Goal: Download file/media

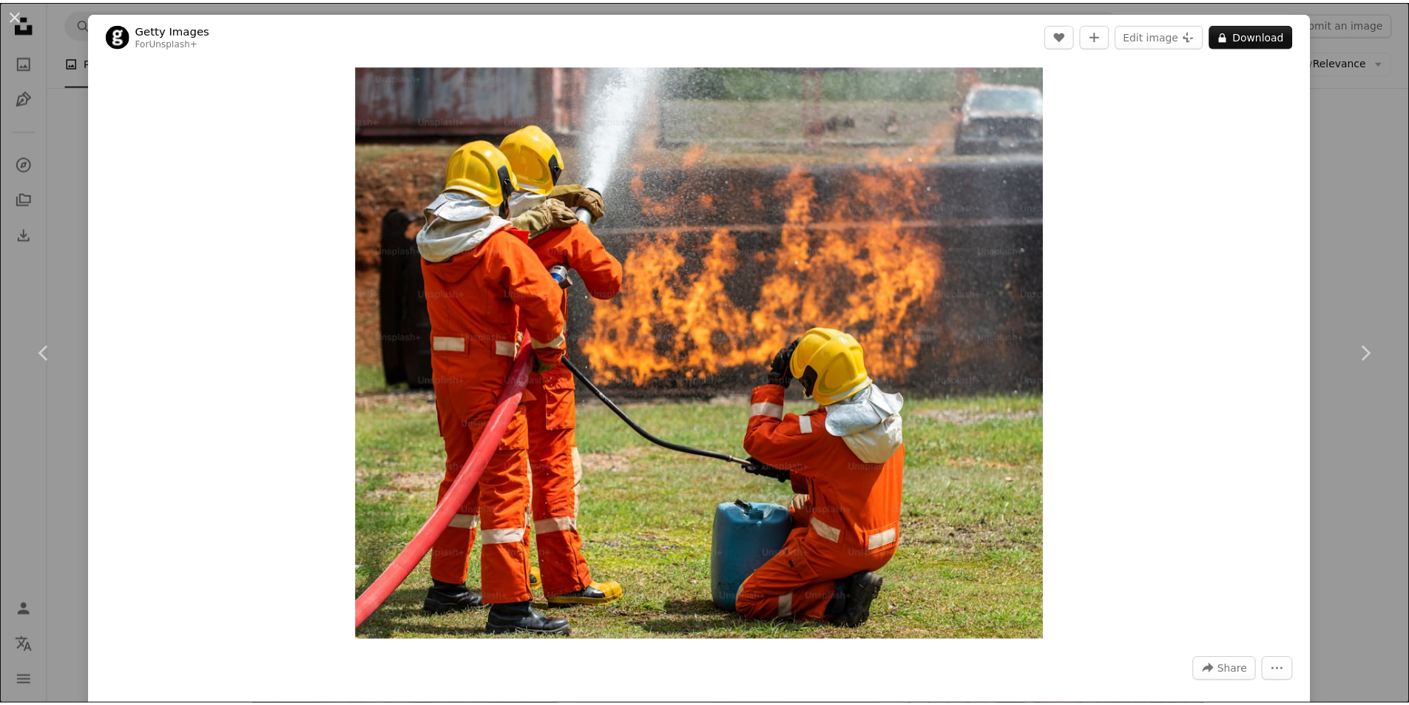
scroll to position [5989, 0]
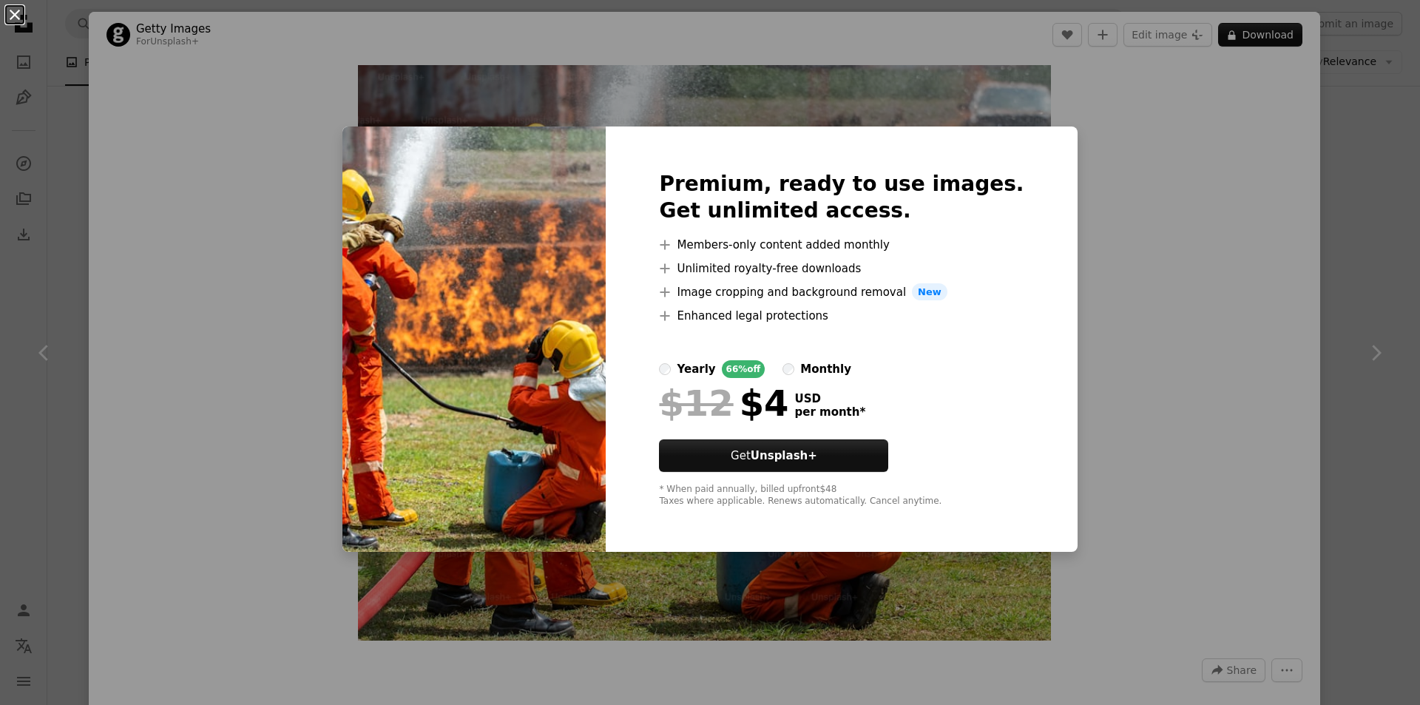
click at [21, 24] on button "An X shape" at bounding box center [15, 15] width 18 height 18
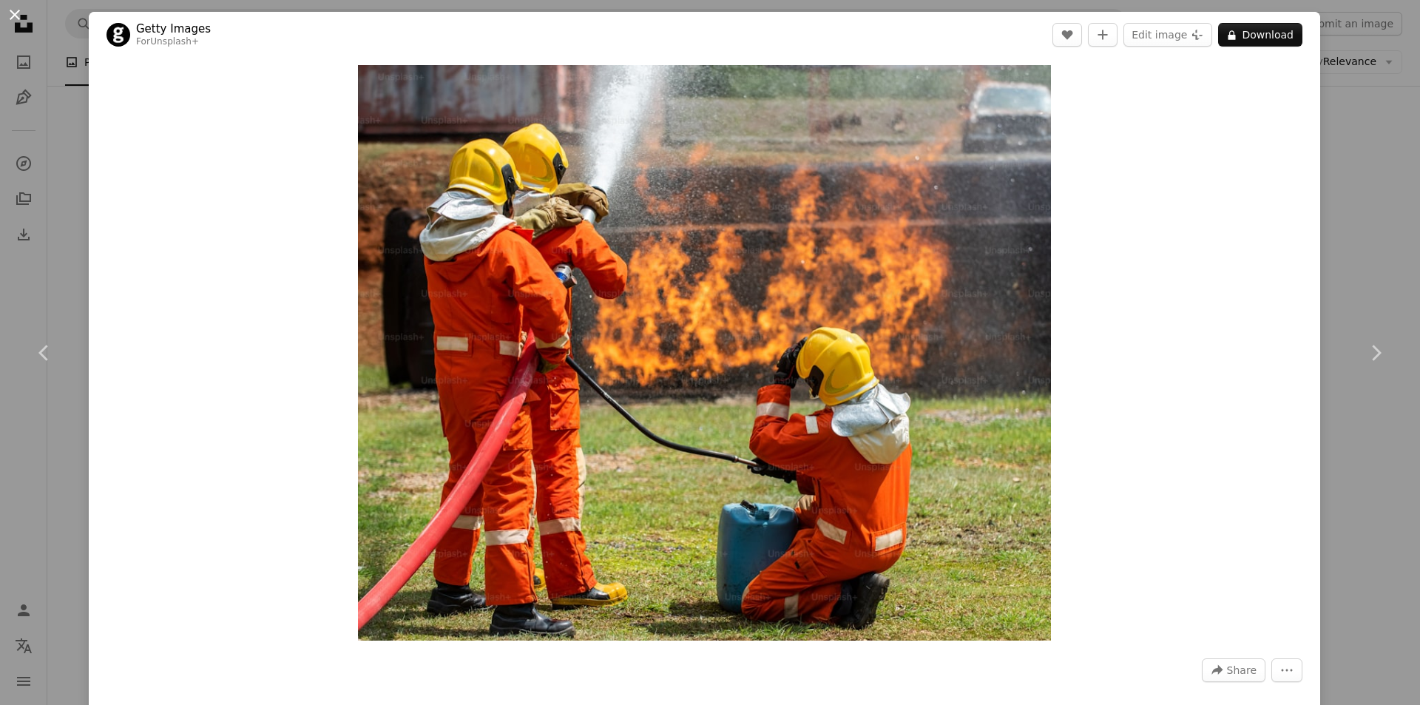
click at [16, 16] on button "An X shape" at bounding box center [15, 15] width 18 height 18
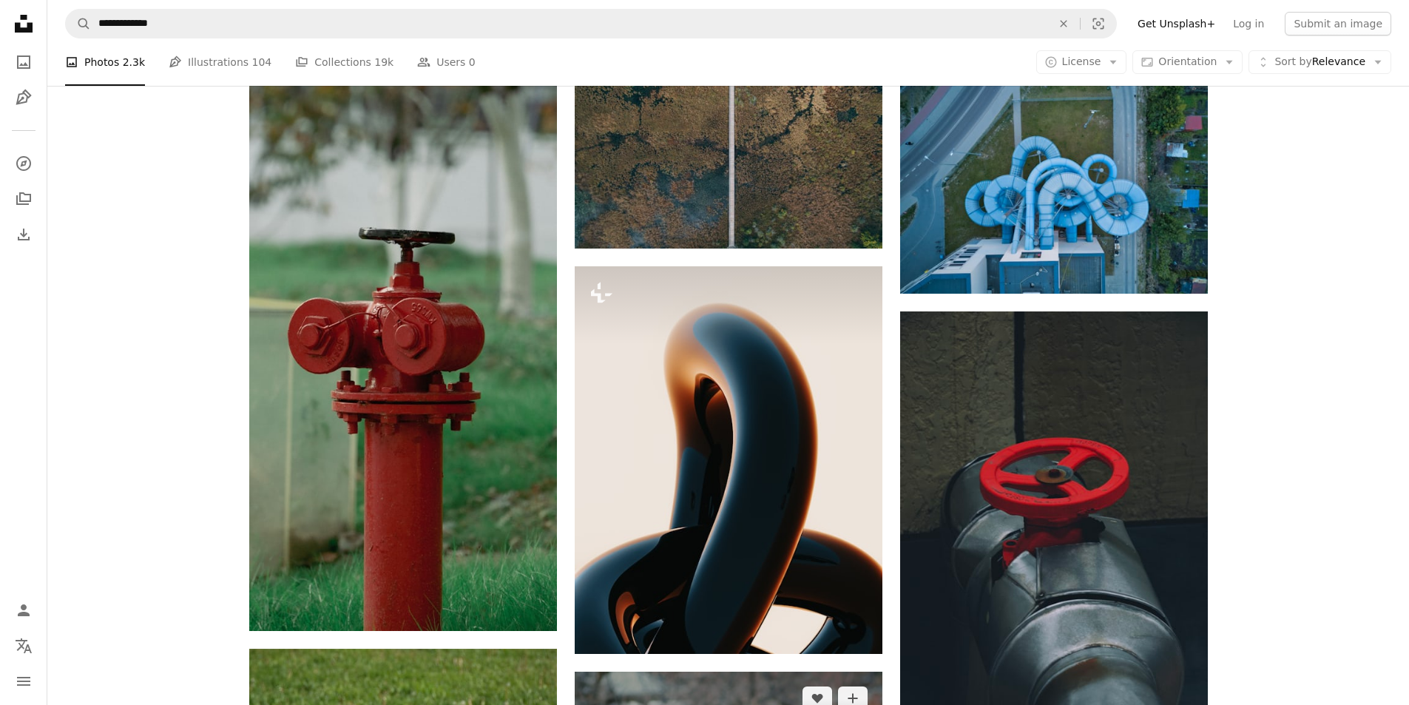
scroll to position [10278, 0]
